Goal: Use online tool/utility: Utilize a website feature to perform a specific function

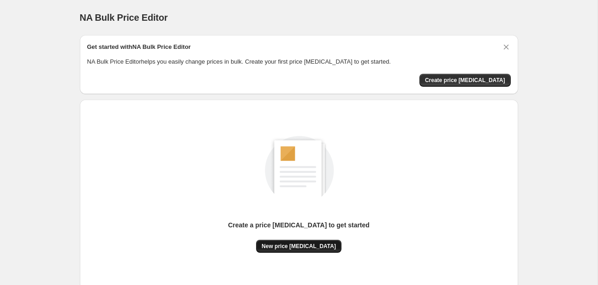
click at [294, 243] on span "New price [MEDICAL_DATA]" at bounding box center [298, 246] width 74 height 7
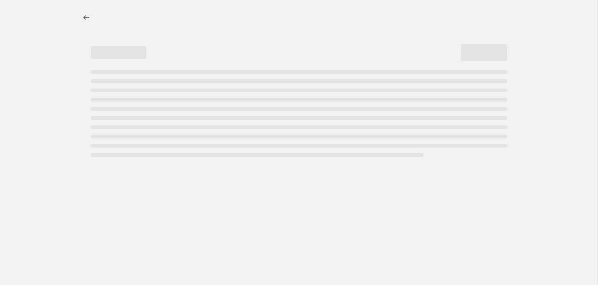
select select "percentage"
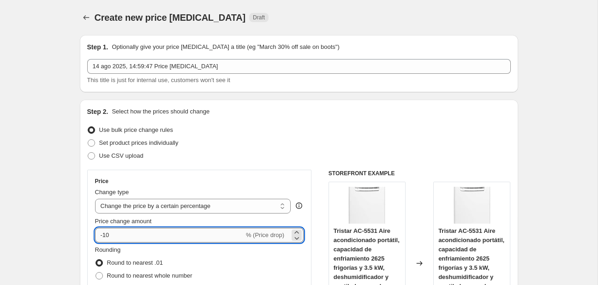
click at [198, 238] on input "-10" at bounding box center [169, 235] width 149 height 15
type input "-1"
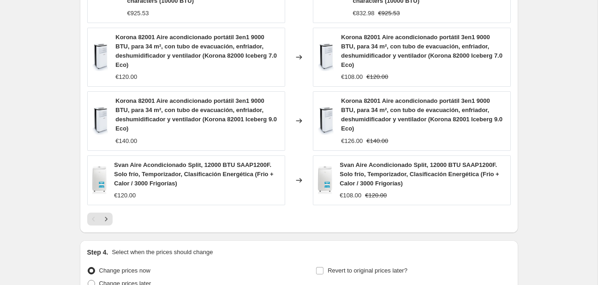
scroll to position [752, 0]
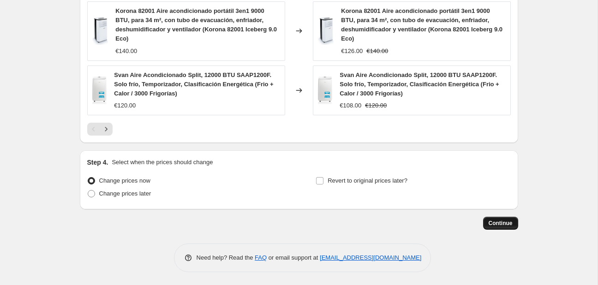
type input "-30"
click at [491, 219] on button "Continue" at bounding box center [500, 223] width 35 height 13
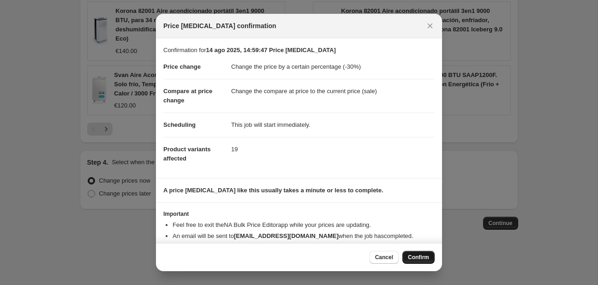
click at [411, 254] on button "Confirm" at bounding box center [418, 257] width 32 height 13
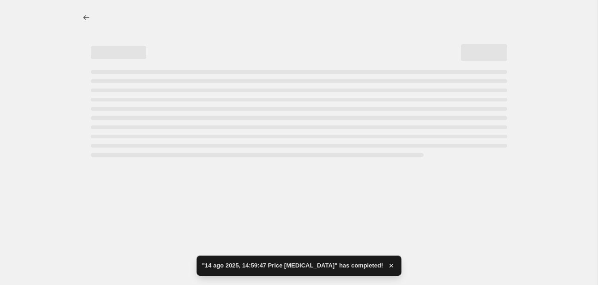
select select "percentage"
